Goal: Task Accomplishment & Management: Use online tool/utility

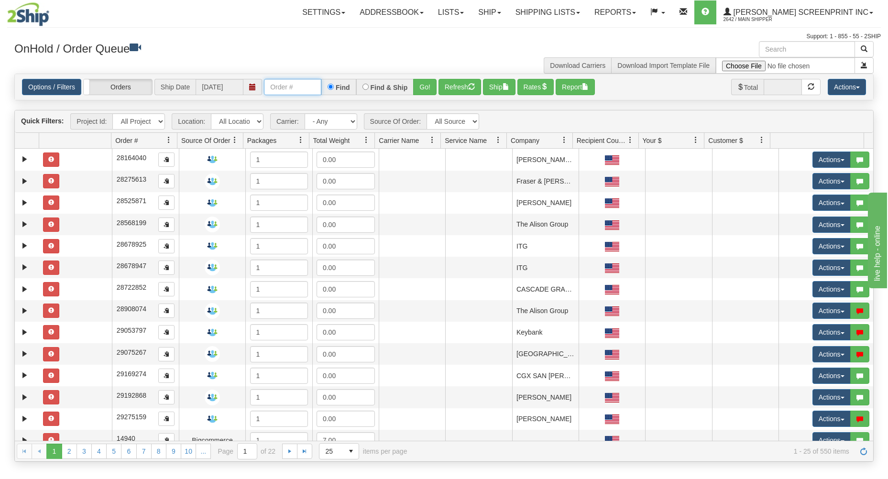
click at [311, 84] on input "text" at bounding box center [292, 87] width 57 height 16
type input "17329"
click at [428, 85] on button "Go!" at bounding box center [424, 87] width 23 height 16
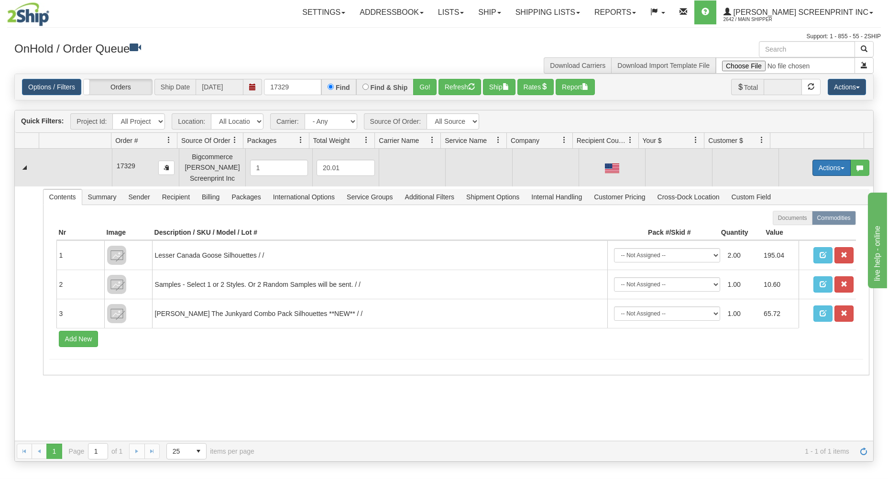
click at [816, 162] on button "Actions" at bounding box center [831, 168] width 38 height 16
click at [796, 187] on link "Open" at bounding box center [811, 186] width 76 height 12
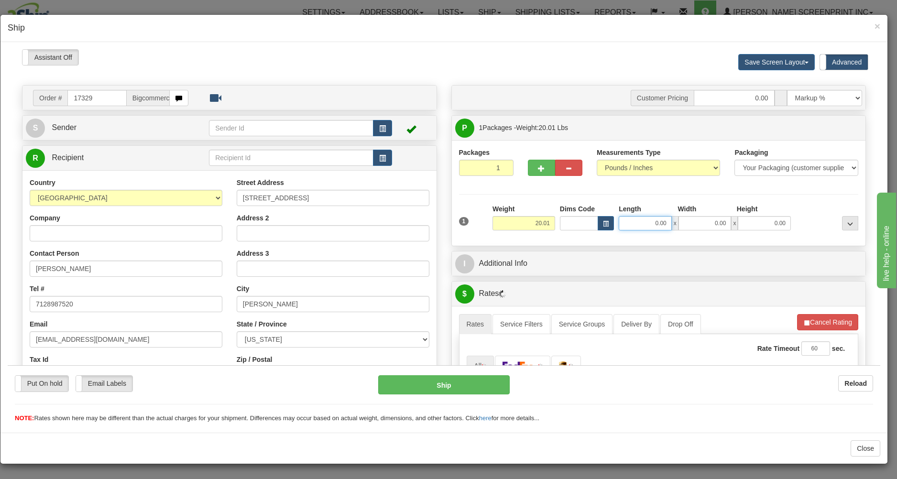
click at [640, 222] on input "0.00" at bounding box center [644, 223] width 53 height 14
type input "15.85"
type input "26.00"
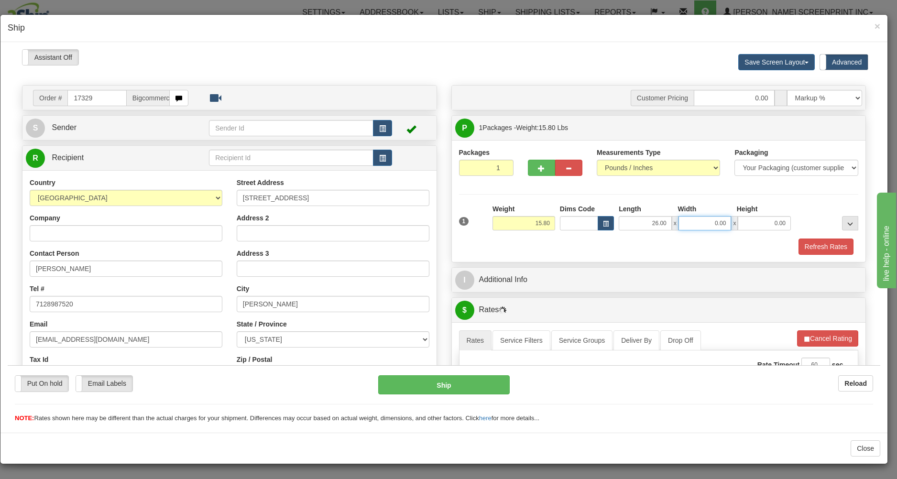
type input "15.85"
type input "18.00"
type input "15.65"
type input "1"
type input "15.70"
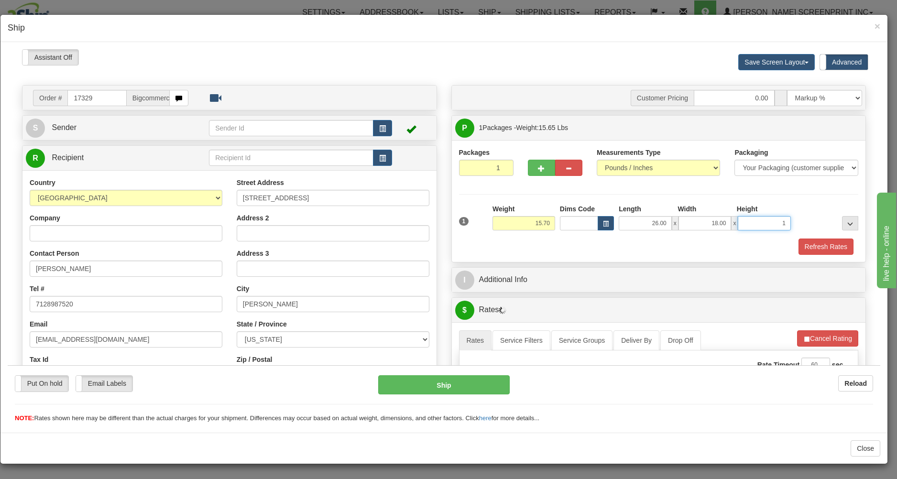
type input "11"
type input "15.85"
type input "11.00"
click at [641, 244] on div "Refresh Rates" at bounding box center [658, 246] width 404 height 16
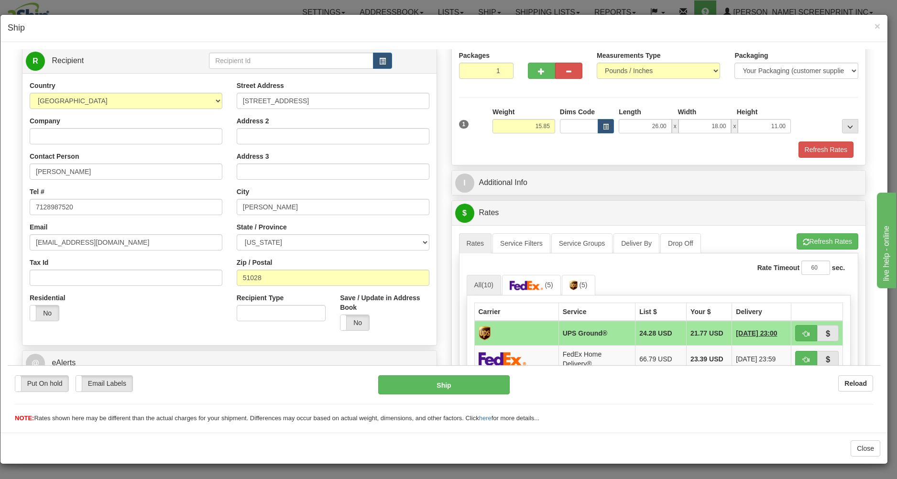
scroll to position [205, 0]
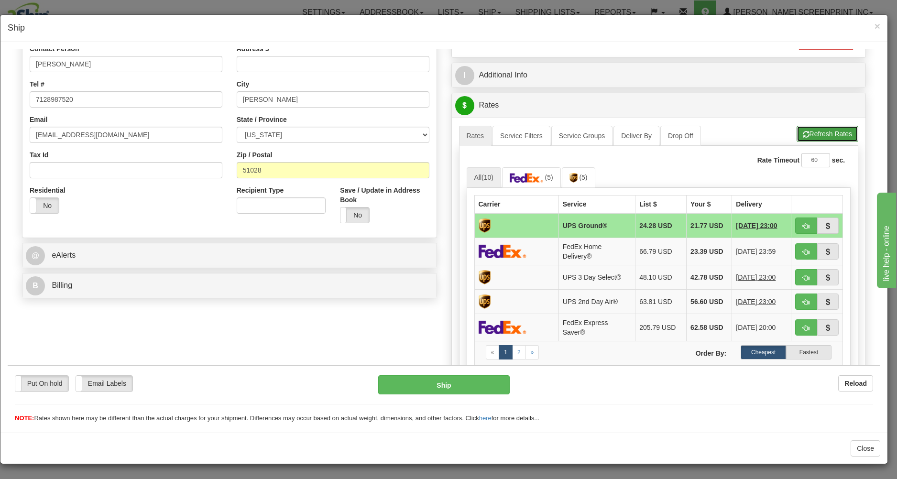
click at [804, 134] on button "Refresh Rates" at bounding box center [827, 133] width 62 height 16
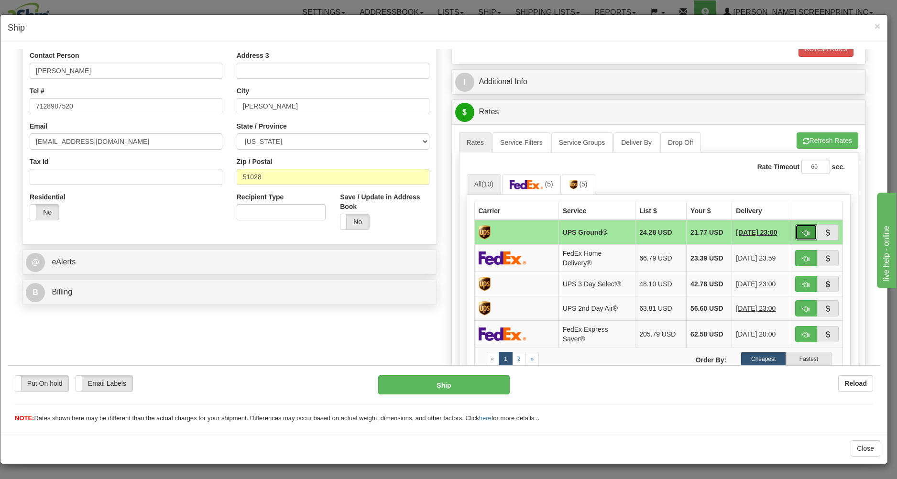
click at [801, 231] on button "button" at bounding box center [806, 232] width 22 height 16
type input "03"
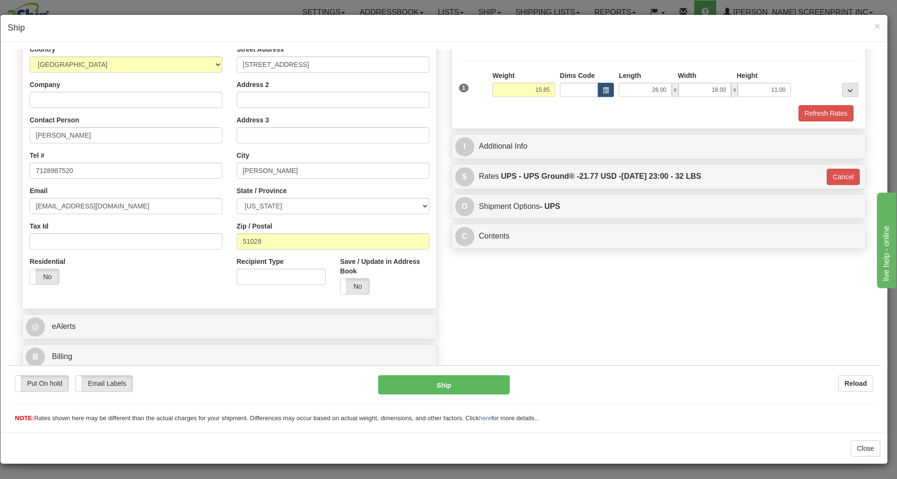
scroll to position [135, 0]
click at [490, 383] on button "Ship" at bounding box center [443, 384] width 131 height 19
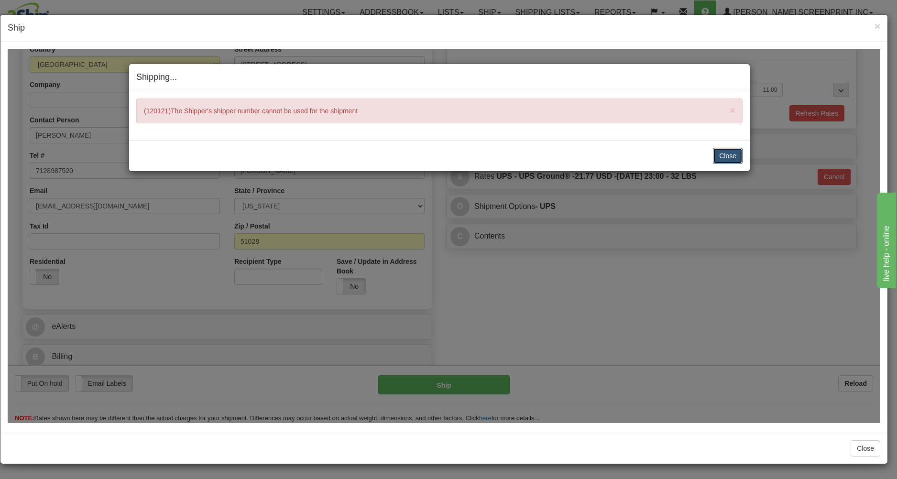
click at [735, 157] on button "Close" at bounding box center [728, 155] width 30 height 16
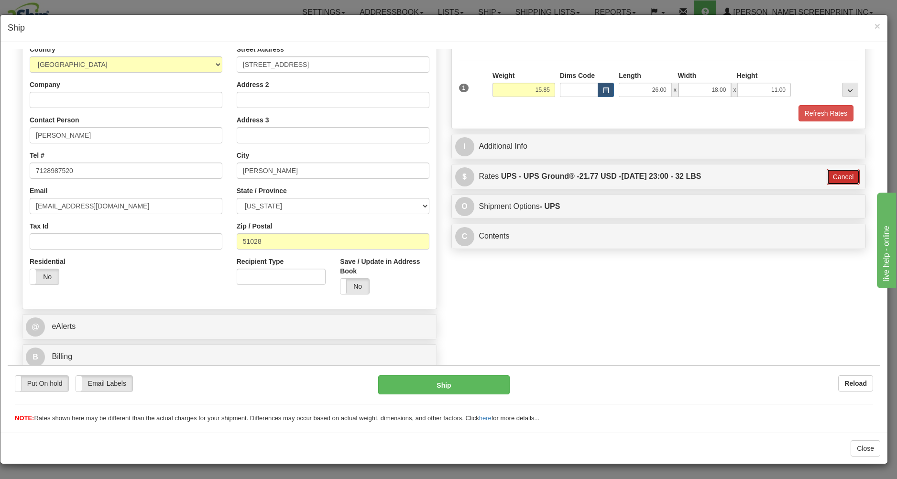
drag, startPoint x: 833, startPoint y: 174, endPoint x: 818, endPoint y: 168, distance: 15.7
click at [833, 173] on button "Cancel" at bounding box center [842, 176] width 33 height 16
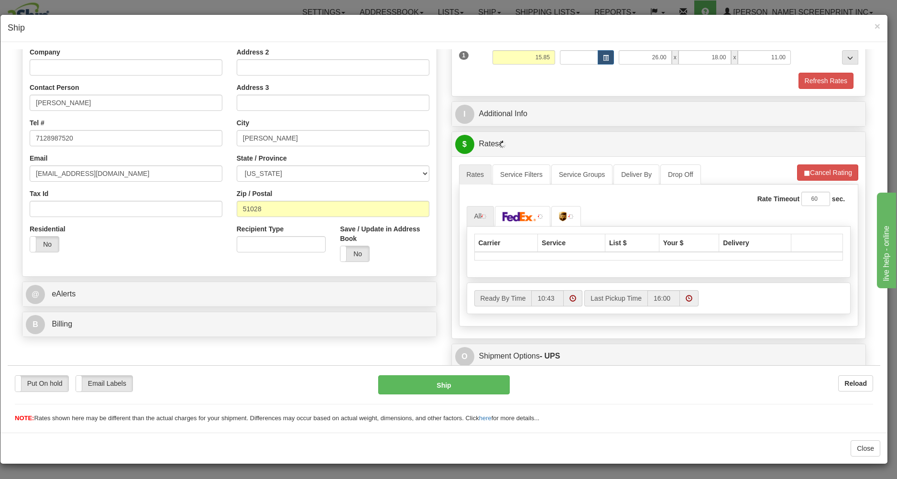
scroll to position [186, 0]
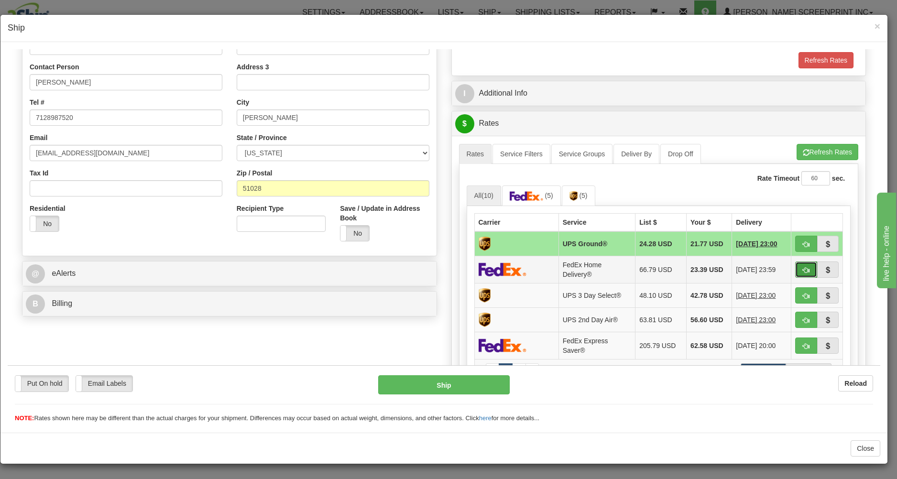
click at [795, 266] on button "button" at bounding box center [806, 269] width 22 height 16
type input "90"
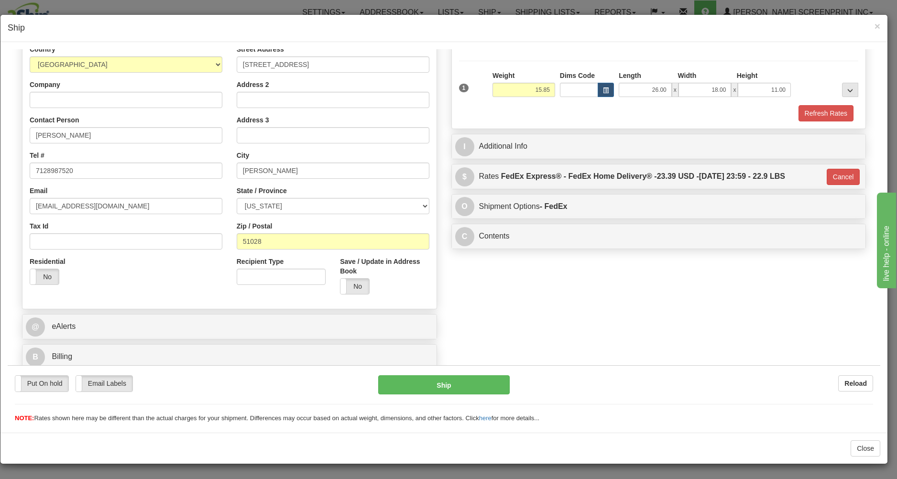
scroll to position [135, 0]
click at [383, 384] on button "Ship" at bounding box center [443, 384] width 131 height 19
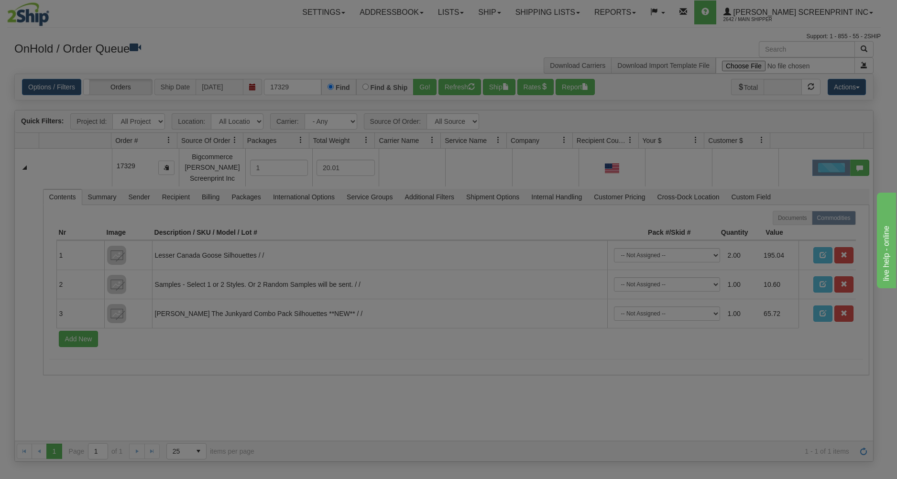
scroll to position [0, 0]
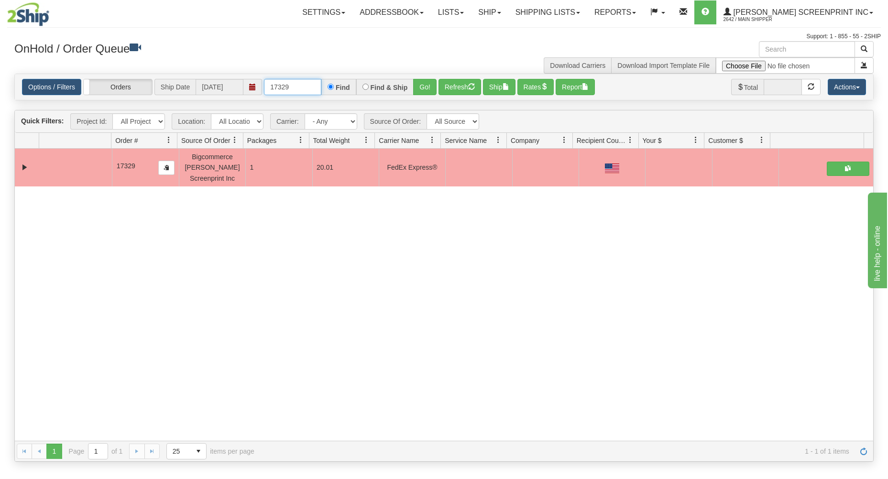
drag, startPoint x: 269, startPoint y: 87, endPoint x: 387, endPoint y: 78, distance: 118.4
click at [386, 79] on div "17329 Find Find & Ship Go!" at bounding box center [350, 87] width 173 height 16
type input "17332"
click at [424, 84] on button "Go!" at bounding box center [424, 87] width 23 height 16
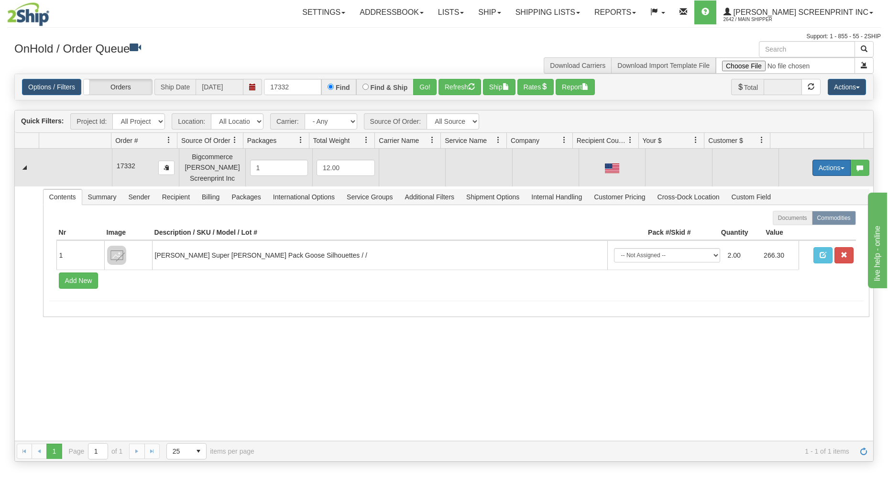
click at [812, 166] on button "Actions" at bounding box center [831, 168] width 38 height 16
click at [791, 185] on span "Open" at bounding box center [794, 186] width 23 height 8
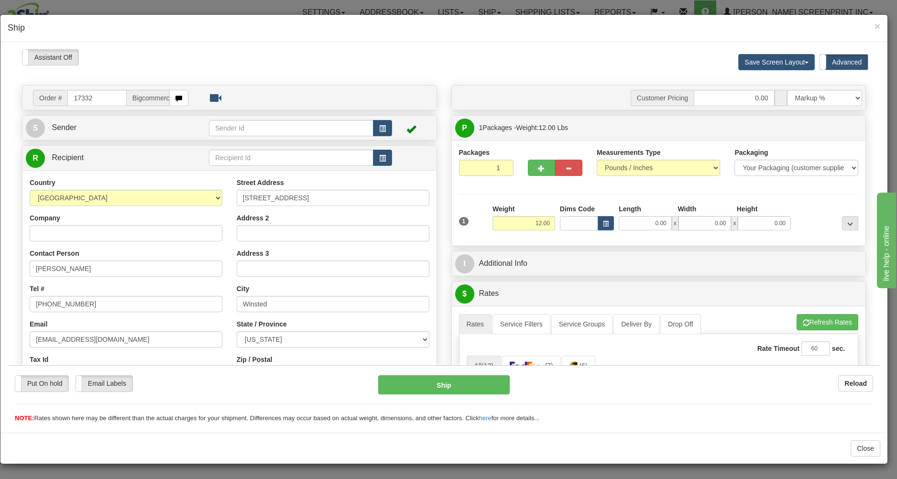
type input "10.10"
click at [618, 226] on input "0.00" at bounding box center [644, 223] width 53 height 14
type input "26.00"
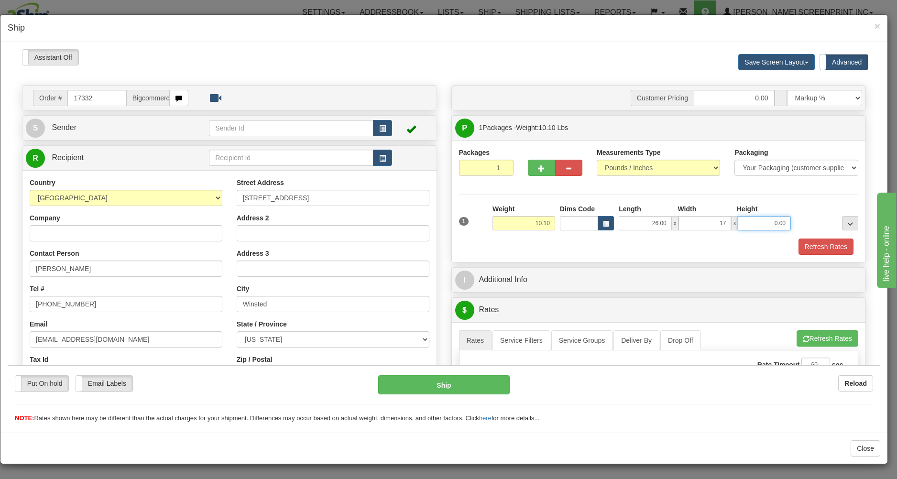
type input "17.00"
type input "7.00"
type input "10.10"
drag, startPoint x: 696, startPoint y: 227, endPoint x: 777, endPoint y: 220, distance: 81.1
click at [731, 220] on input "17.00" at bounding box center [704, 223] width 53 height 14
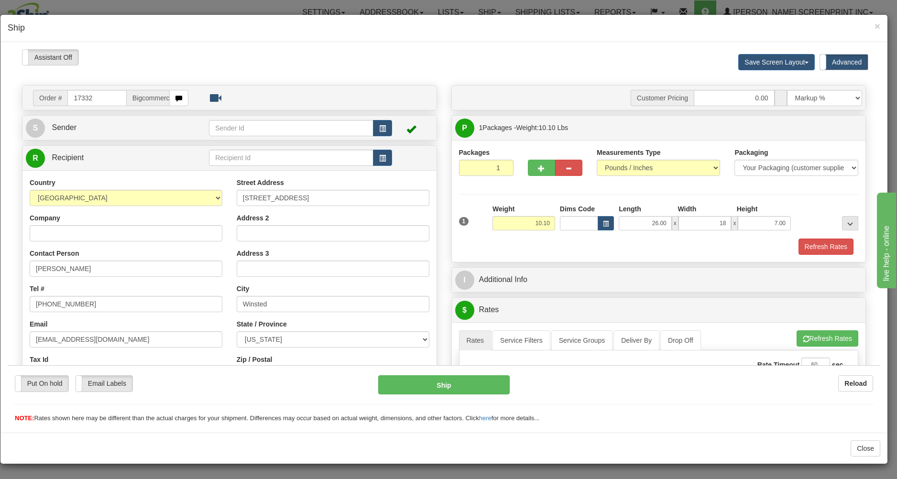
type input "18.00"
click at [732, 246] on div "Refresh Rates" at bounding box center [658, 246] width 404 height 16
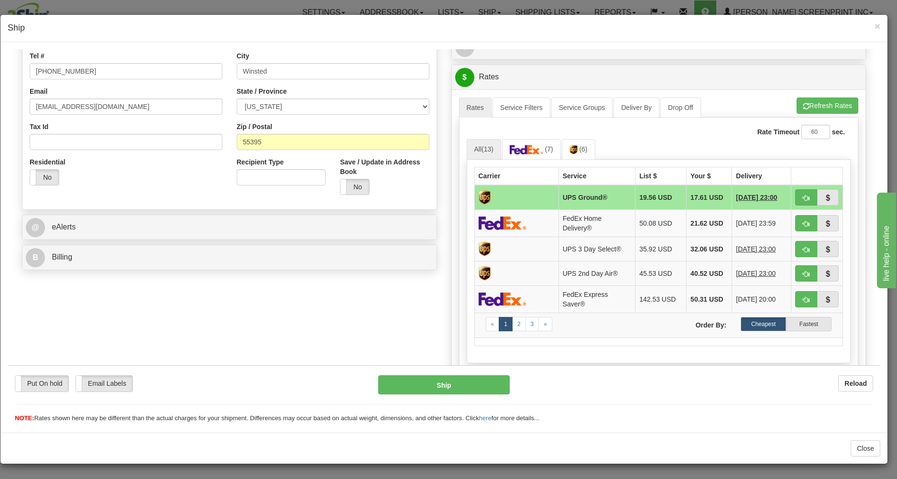
scroll to position [256, 0]
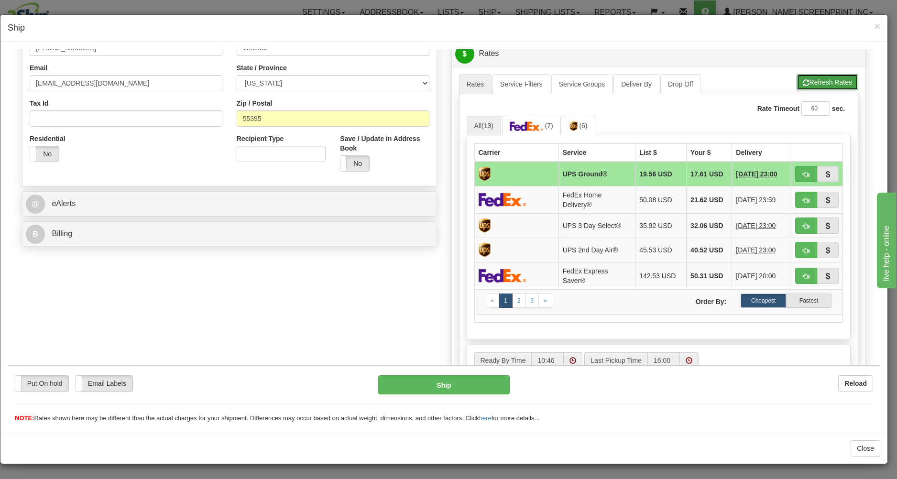
click at [797, 77] on button "Refresh Rates" at bounding box center [827, 82] width 62 height 16
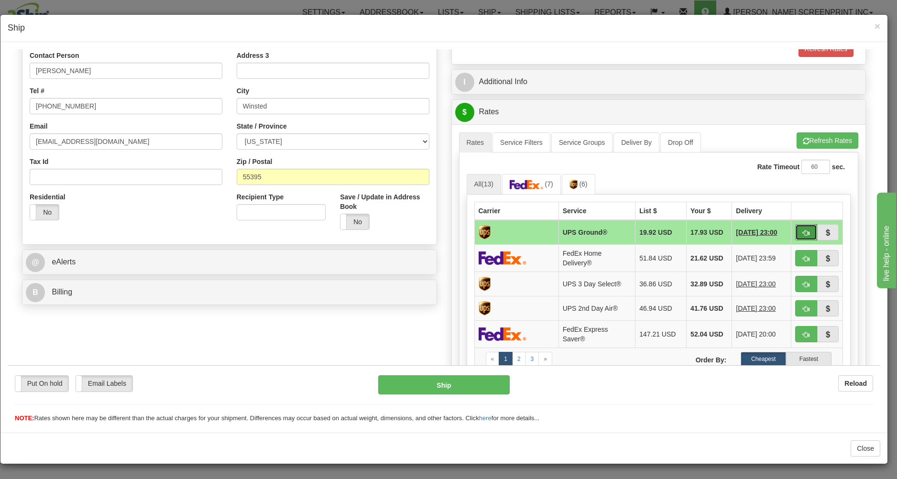
click at [795, 231] on button "button" at bounding box center [806, 232] width 22 height 16
type input "03"
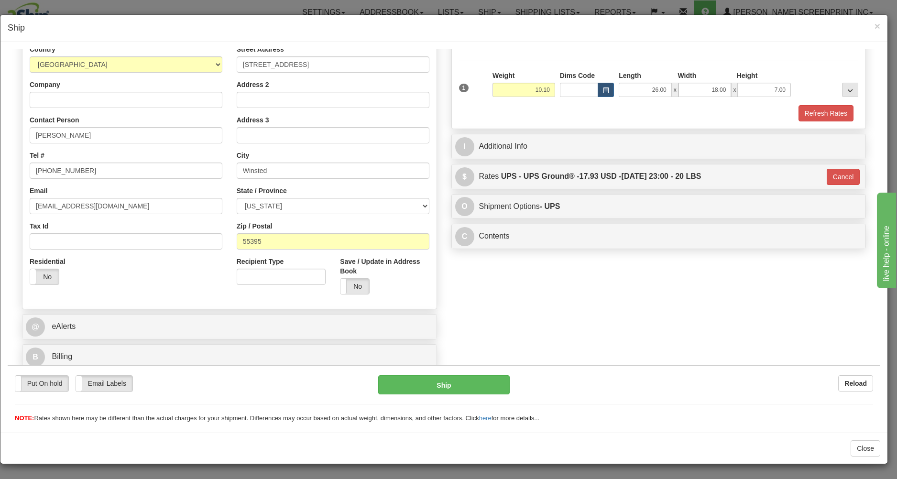
scroll to position [135, 0]
drag, startPoint x: 471, startPoint y: 380, endPoint x: 476, endPoint y: 379, distance: 5.6
click at [476, 379] on button "Ship" at bounding box center [443, 384] width 131 height 19
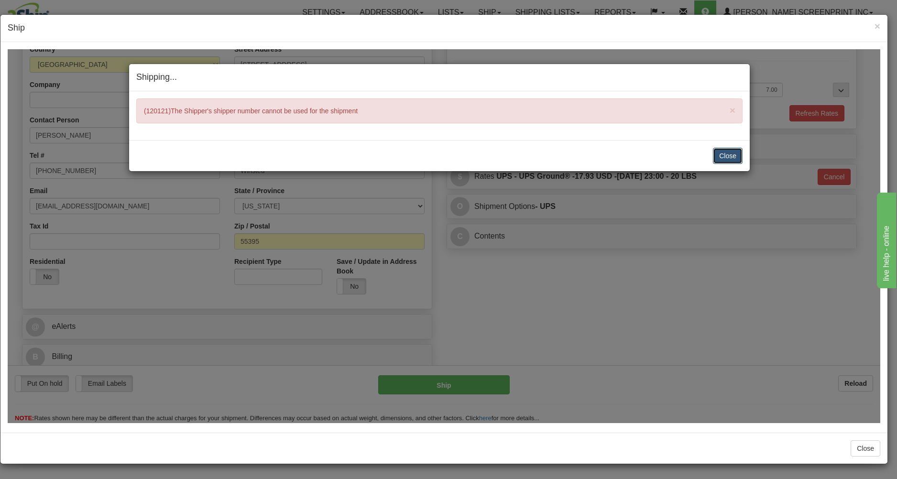
click at [725, 152] on button "Close" at bounding box center [728, 155] width 30 height 16
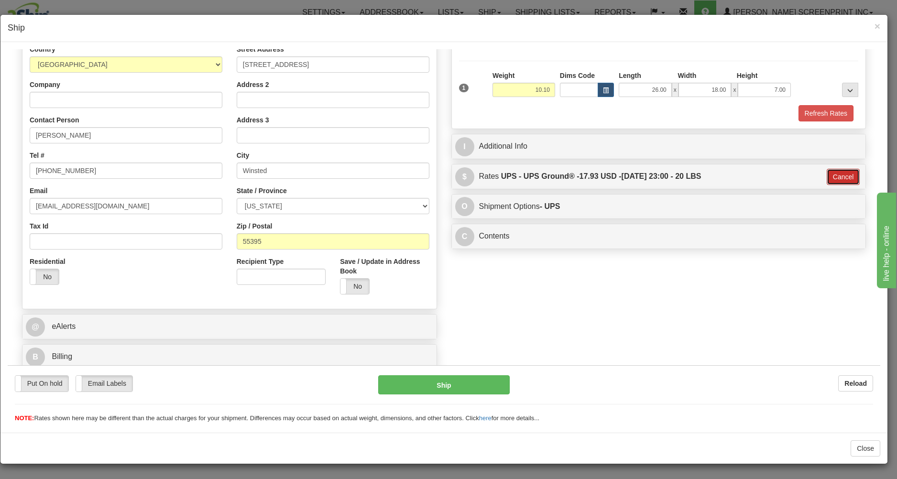
click at [826, 168] on button "Cancel" at bounding box center [842, 176] width 33 height 16
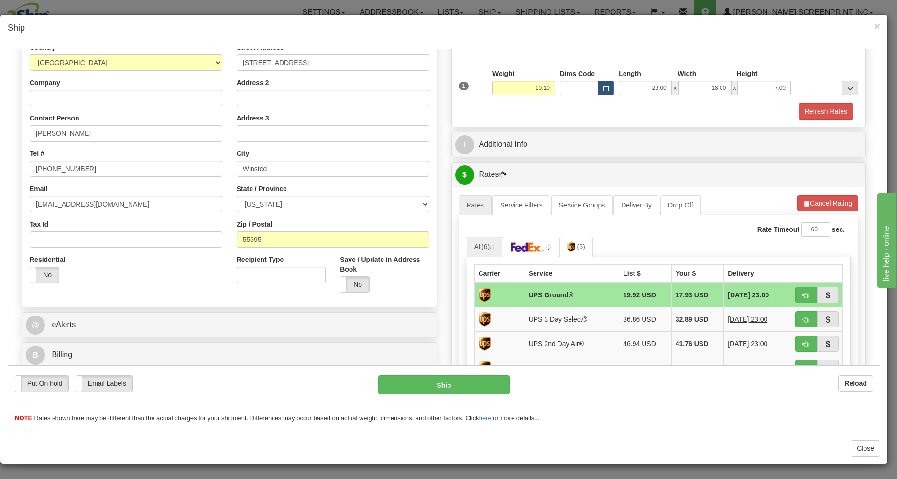
scroll to position [186, 0]
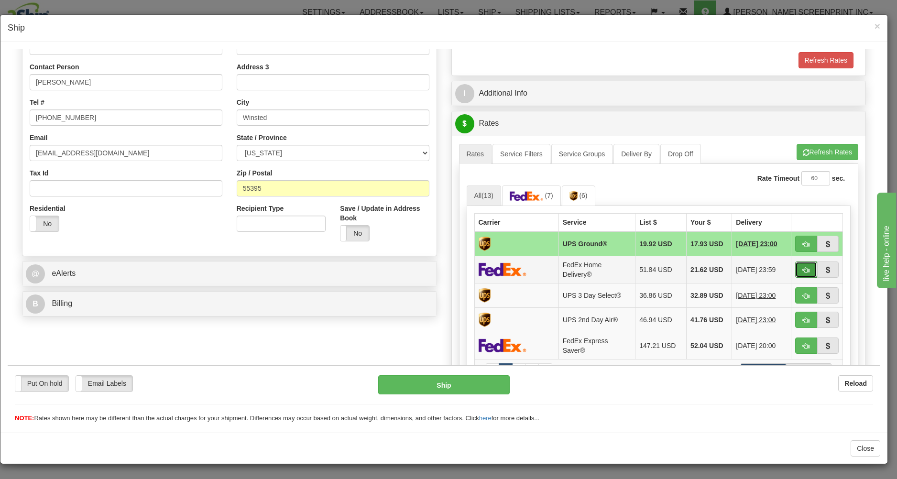
click at [795, 265] on button "button" at bounding box center [806, 269] width 22 height 16
type input "90"
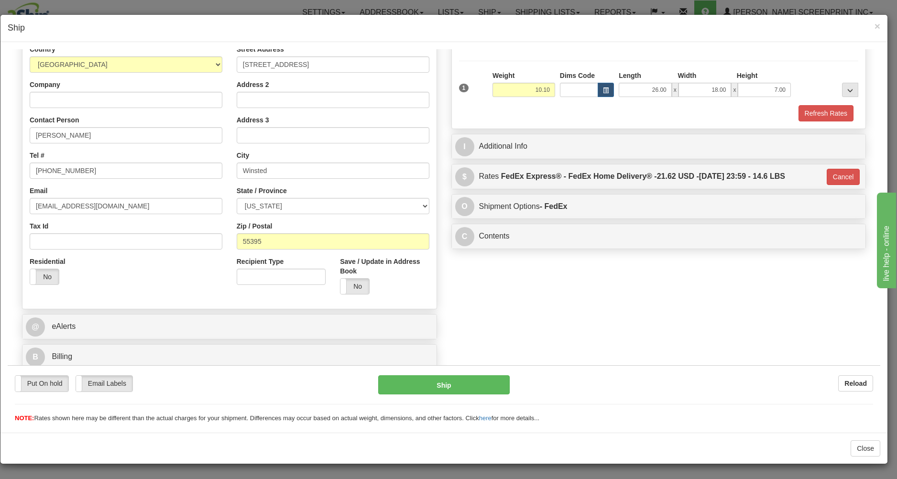
scroll to position [135, 0]
click at [466, 381] on button "Ship" at bounding box center [443, 384] width 131 height 19
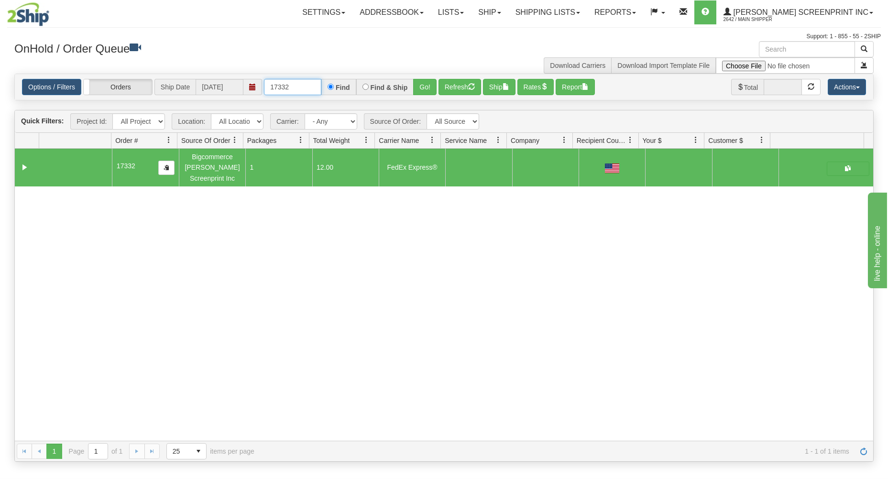
drag, startPoint x: 264, startPoint y: 87, endPoint x: 376, endPoint y: 87, distance: 111.4
click at [376, 87] on div "17332 Find Find & Ship Go!" at bounding box center [350, 87] width 173 height 16
type input "17328"
click at [427, 86] on button "Go!" at bounding box center [424, 87] width 23 height 16
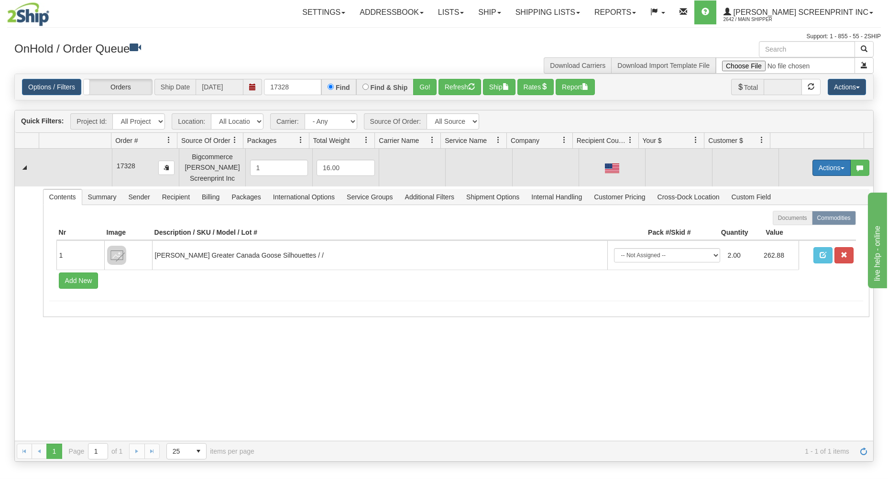
click at [824, 164] on button "Actions" at bounding box center [831, 168] width 38 height 16
click at [791, 189] on span "Open" at bounding box center [794, 186] width 23 height 8
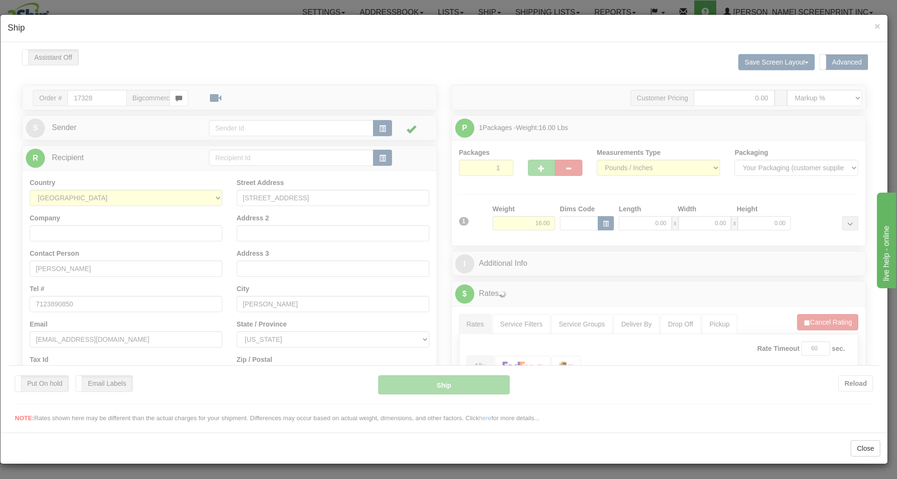
scroll to position [0, 0]
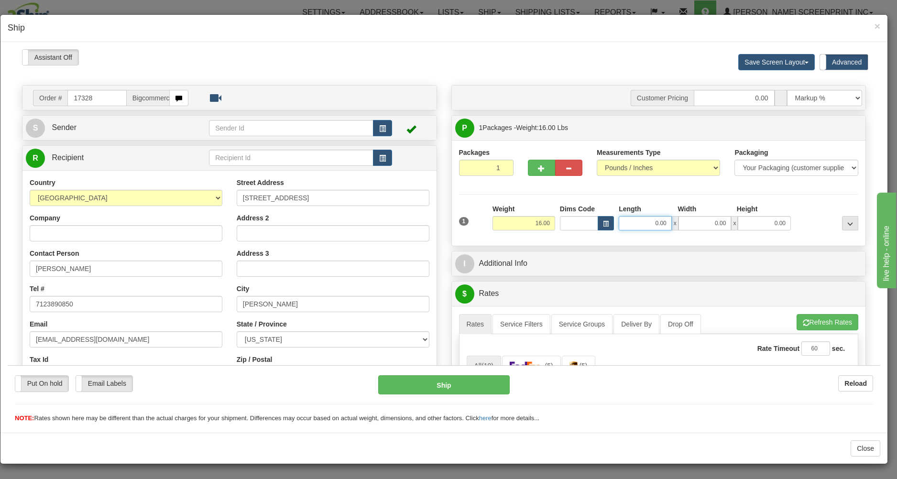
click at [630, 228] on input "0.00" at bounding box center [644, 223] width 53 height 14
type input "29.00"
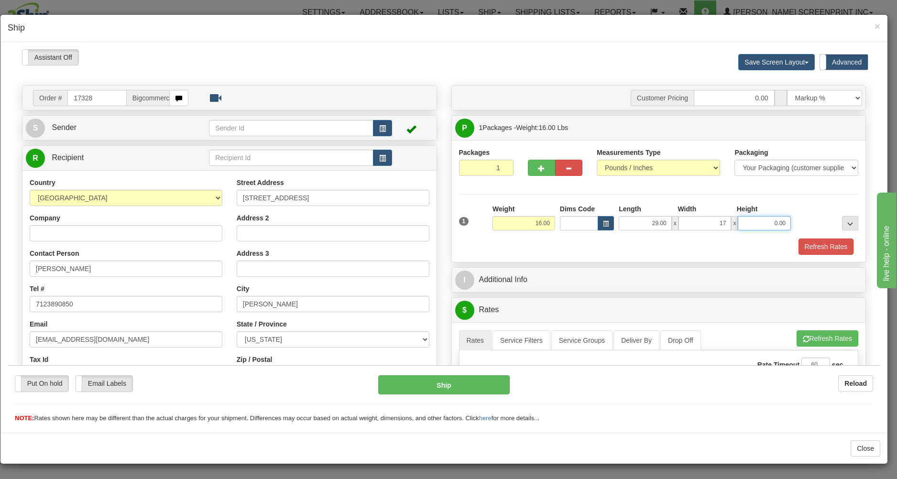
type input "17.00"
type input "7.00"
drag, startPoint x: 523, startPoint y: 222, endPoint x: 571, endPoint y: 217, distance: 47.5
click at [555, 217] on input "16.00" at bounding box center [523, 223] width 63 height 14
type input "2"
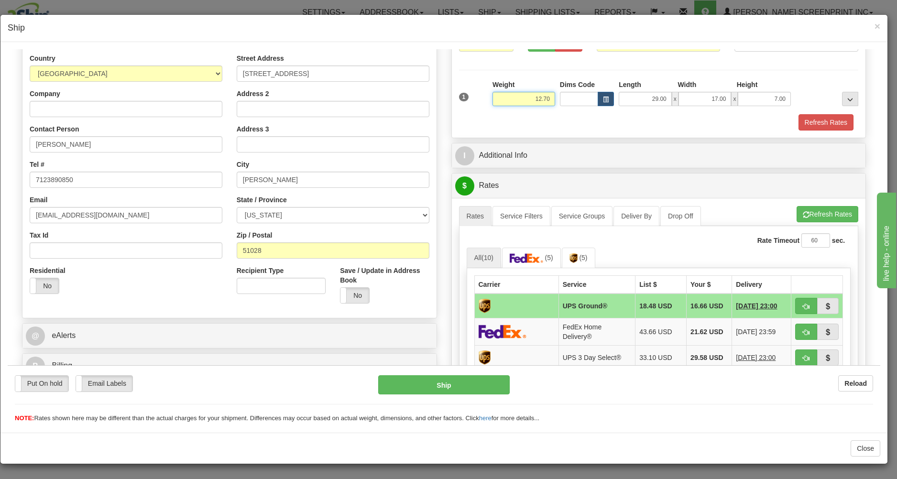
scroll to position [153, 0]
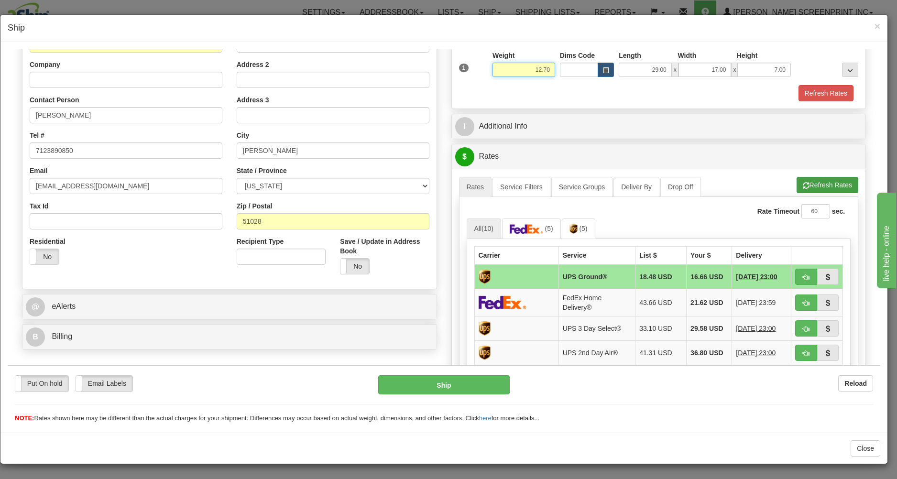
type input "12.70"
drag, startPoint x: 815, startPoint y: 186, endPoint x: 790, endPoint y: 197, distance: 27.8
click at [816, 186] on li "Refresh Rates Cancel Rating" at bounding box center [827, 184] width 62 height 16
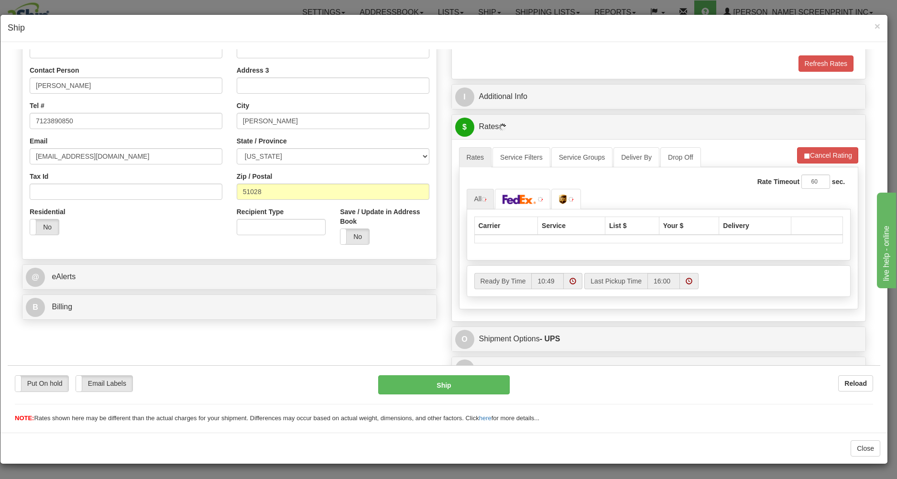
scroll to position [198, 0]
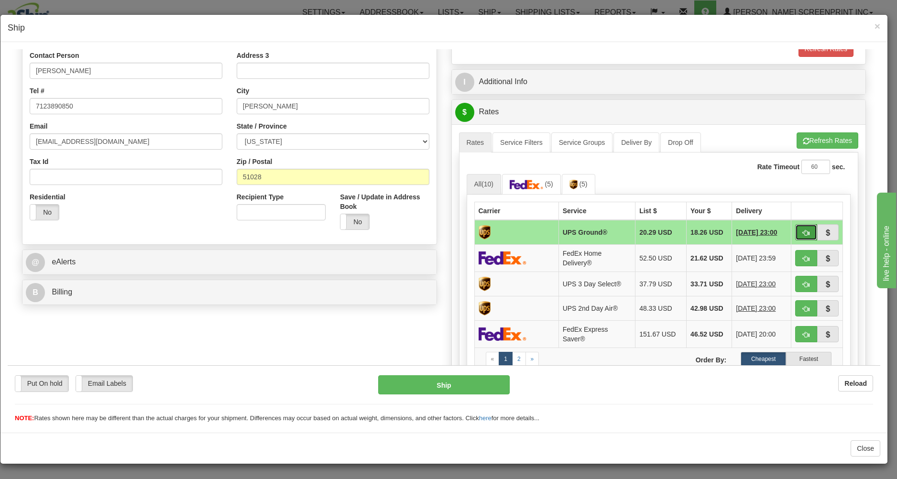
click at [803, 231] on span "button" at bounding box center [806, 232] width 7 height 6
type input "03"
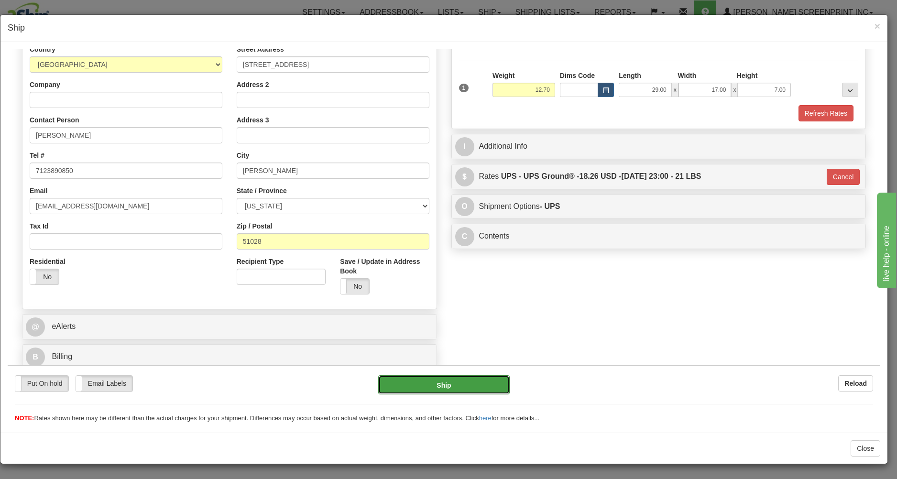
click at [488, 387] on button "Ship" at bounding box center [443, 384] width 131 height 19
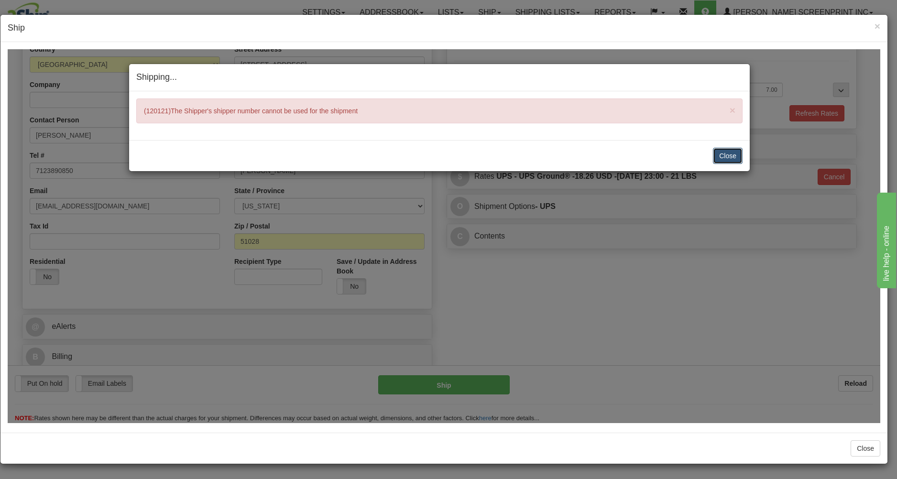
click at [716, 154] on button "Close" at bounding box center [728, 155] width 30 height 16
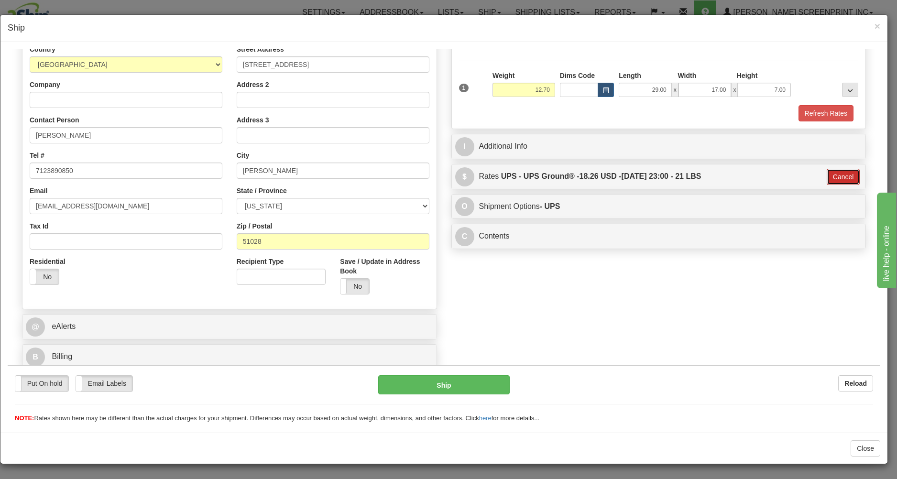
click at [840, 174] on button "Cancel" at bounding box center [842, 176] width 33 height 16
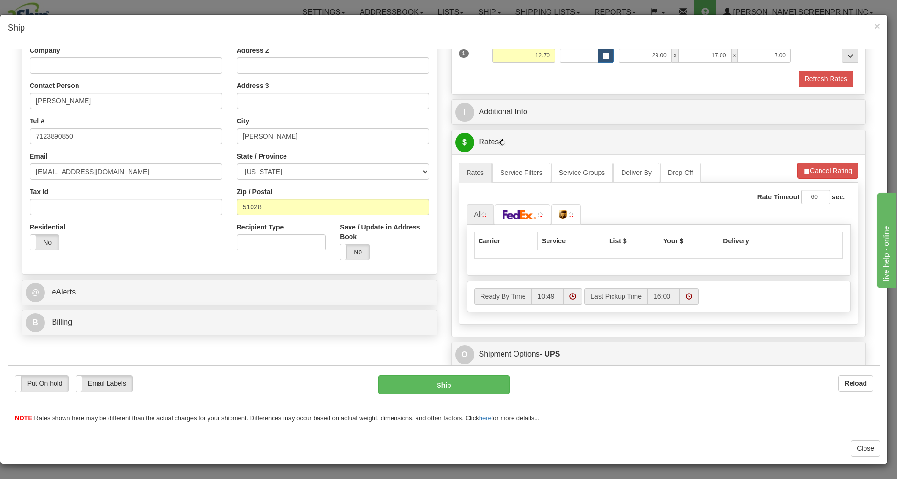
scroll to position [198, 0]
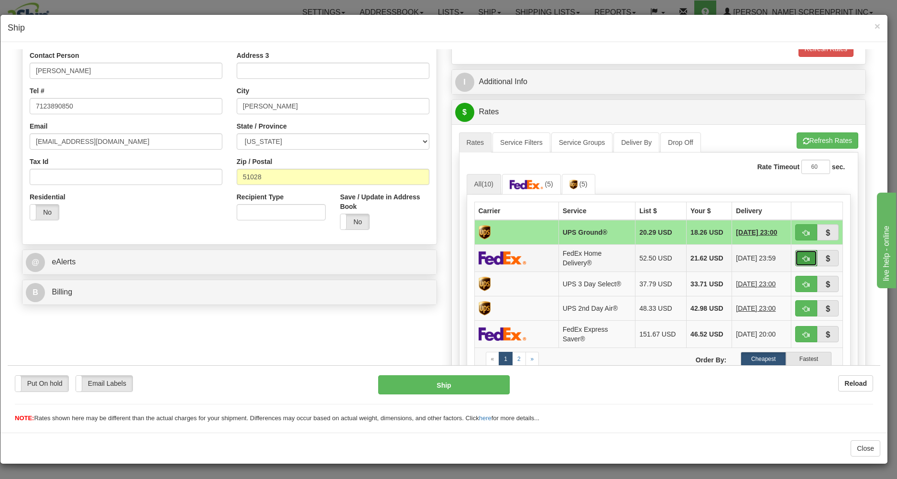
click at [803, 258] on span "button" at bounding box center [806, 258] width 7 height 6
type input "90"
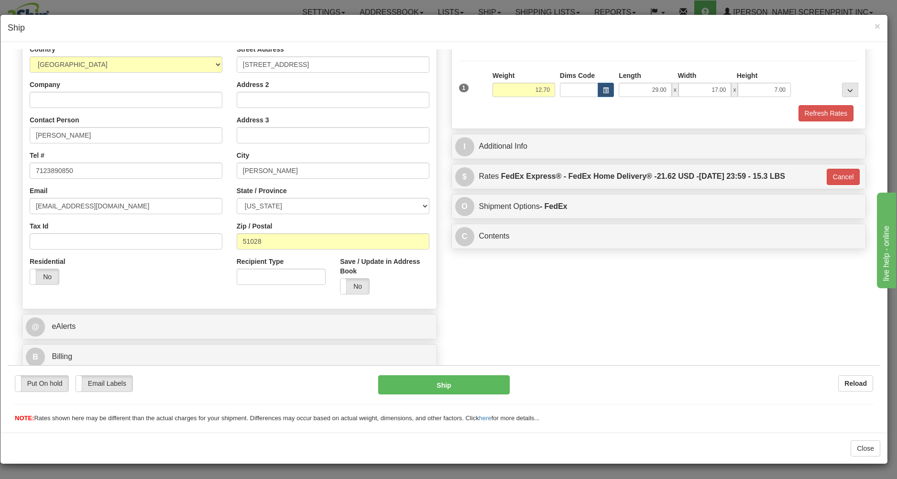
scroll to position [135, 0]
click at [476, 385] on button "Ship" at bounding box center [443, 384] width 131 height 19
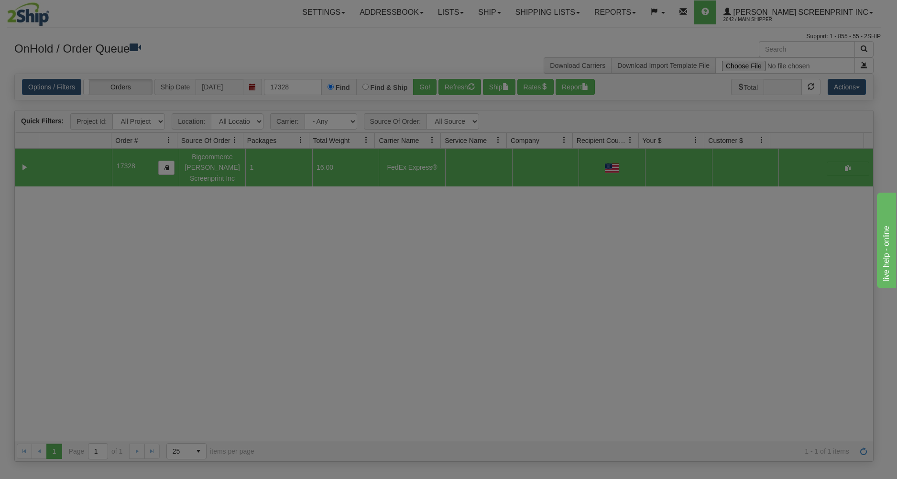
scroll to position [0, 0]
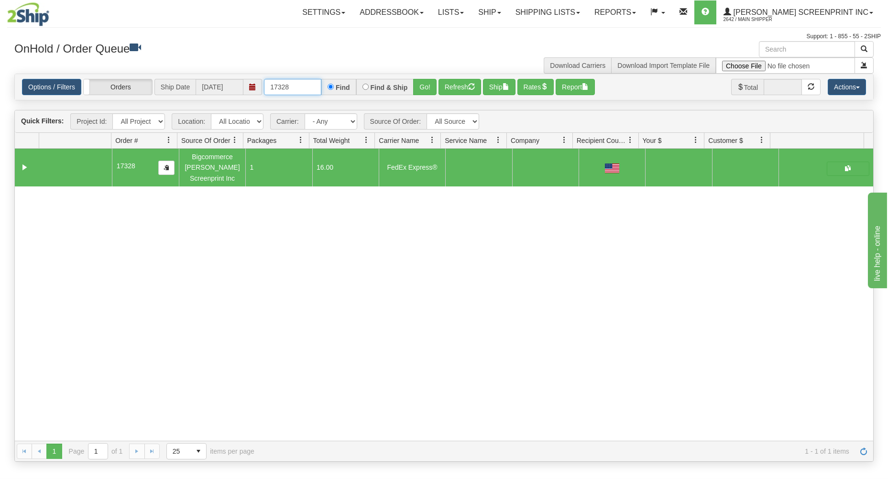
drag, startPoint x: 264, startPoint y: 85, endPoint x: 342, endPoint y: 78, distance: 77.7
click at [342, 78] on div "Options / Filters Group Shipments Orders Ship Date 10/06/2025 17328 Find Find &…" at bounding box center [444, 87] width 858 height 26
type input "17324"
click at [427, 83] on button "Go!" at bounding box center [424, 87] width 23 height 16
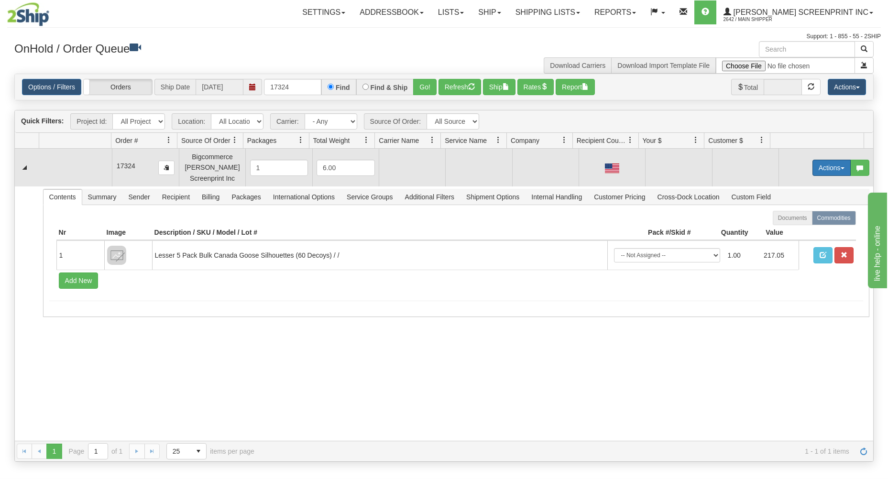
click at [829, 161] on button "Actions" at bounding box center [831, 168] width 38 height 16
click at [816, 186] on link "Open" at bounding box center [811, 186] width 76 height 12
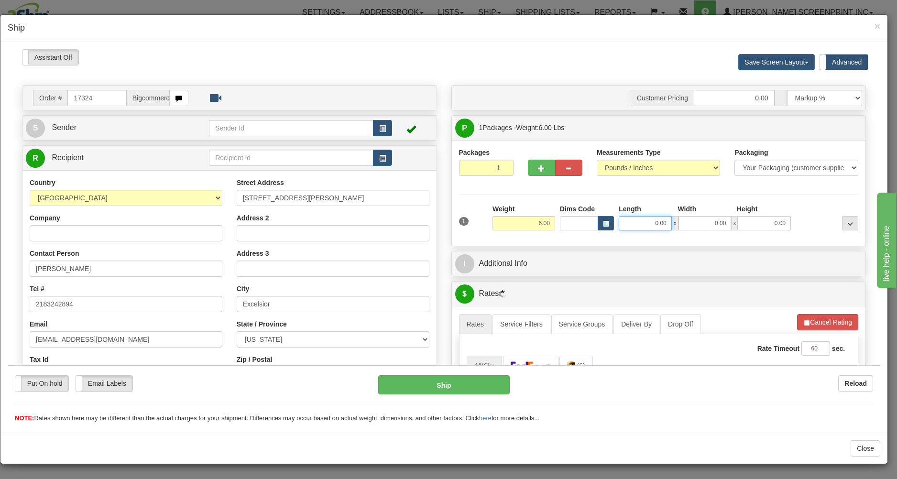
click at [638, 228] on input "0.00" at bounding box center [644, 223] width 53 height 14
type input "26.00"
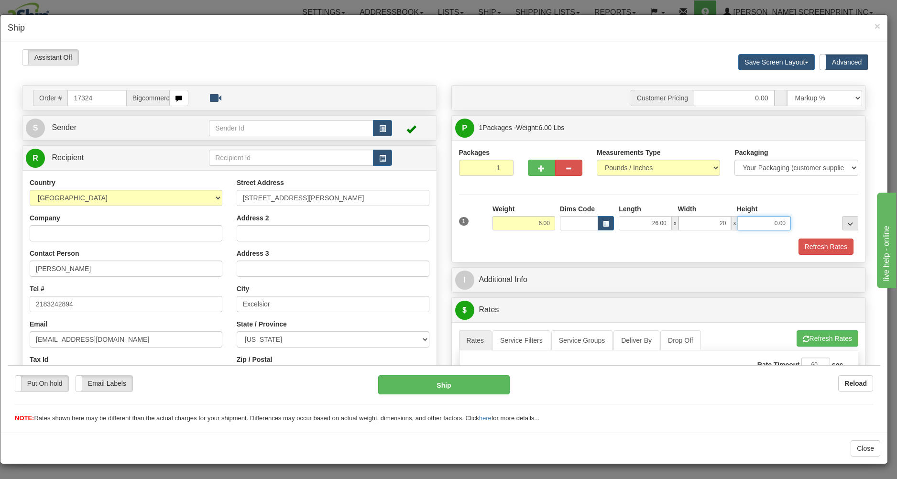
type input "20.00"
type input "7.00"
click at [524, 225] on input "6.00" at bounding box center [523, 223] width 63 height 14
drag, startPoint x: 524, startPoint y: 225, endPoint x: 597, endPoint y: 218, distance: 73.0
click at [555, 219] on input "6.00" at bounding box center [523, 223] width 63 height 14
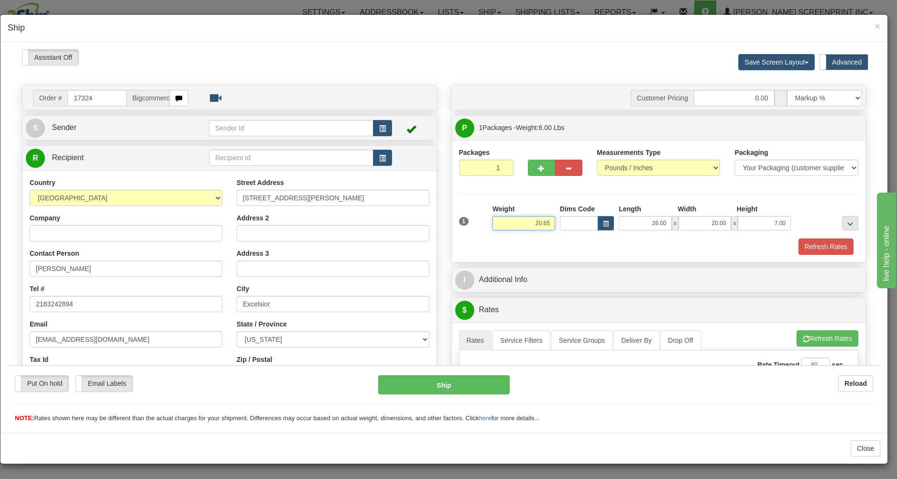
type input "20.65"
click at [589, 242] on div "Refresh Rates" at bounding box center [658, 246] width 404 height 16
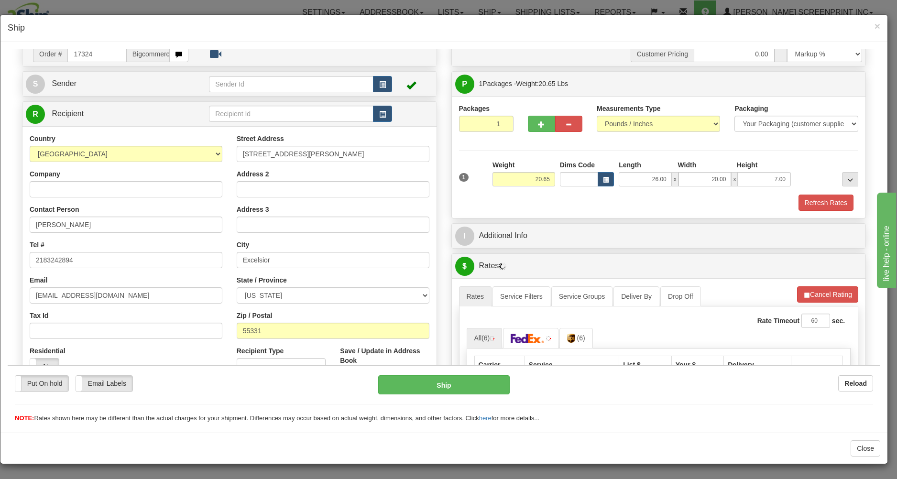
scroll to position [153, 0]
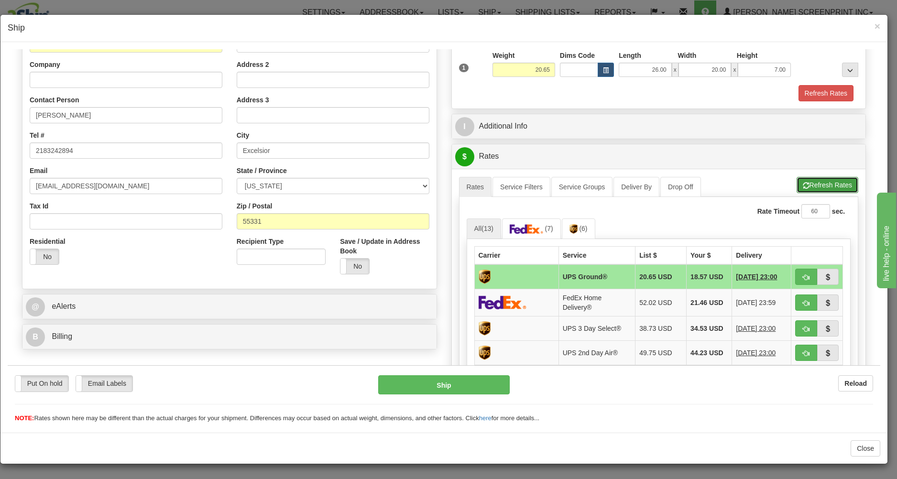
click at [834, 184] on button "Refresh Rates" at bounding box center [827, 184] width 62 height 16
click at [801, 301] on button "button" at bounding box center [806, 302] width 22 height 16
type input "90"
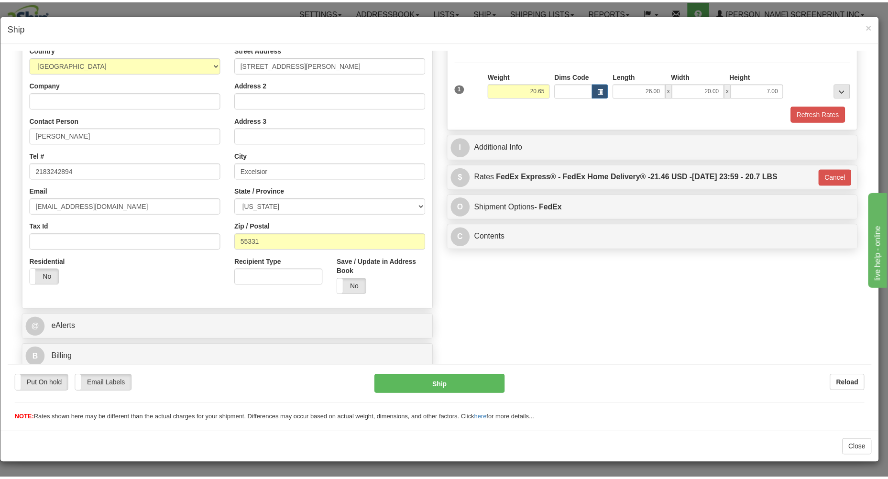
scroll to position [135, 0]
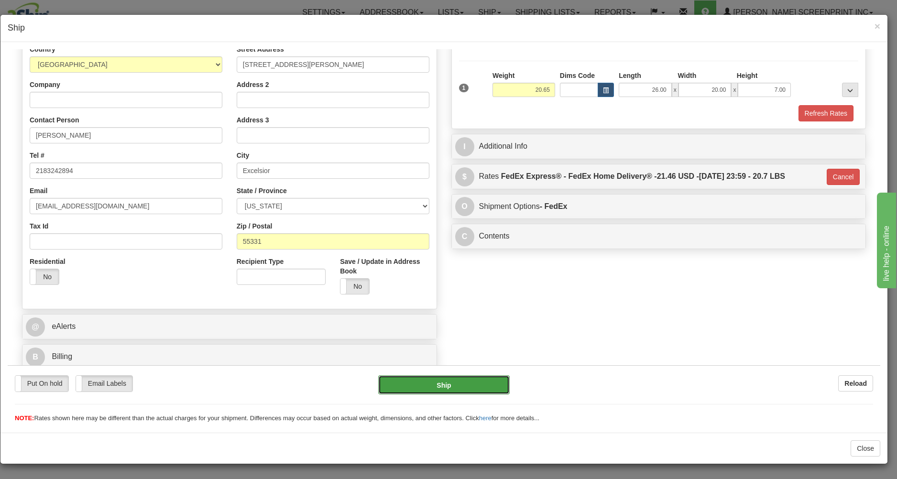
click at [462, 382] on button "Ship" at bounding box center [443, 384] width 131 height 19
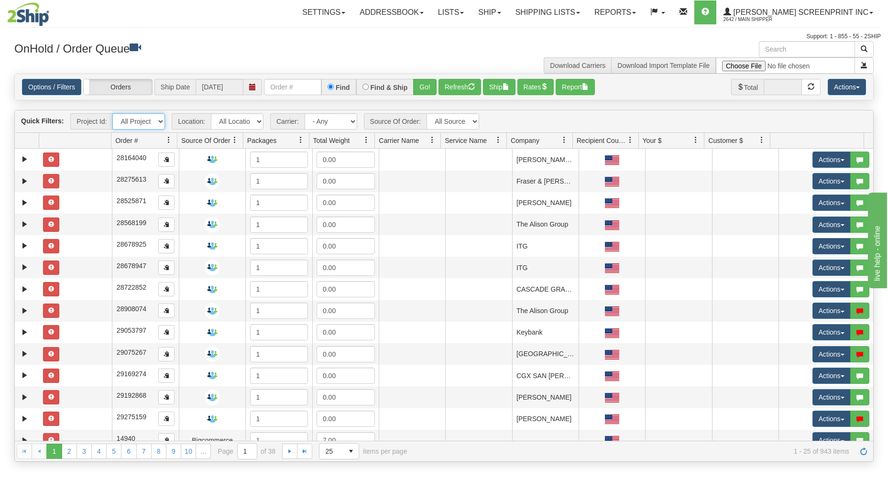
click at [112, 113] on select "All Projects Imagine P1 P10 P100 P101 P102 P103 P104 P105 P107 P108 P109 P11 P1…" at bounding box center [138, 121] width 53 height 16
click at [231, 34] on div "Support: 1 - 855 - 55 - 2SHIP" at bounding box center [443, 37] width 873 height 8
